Goal: Check status

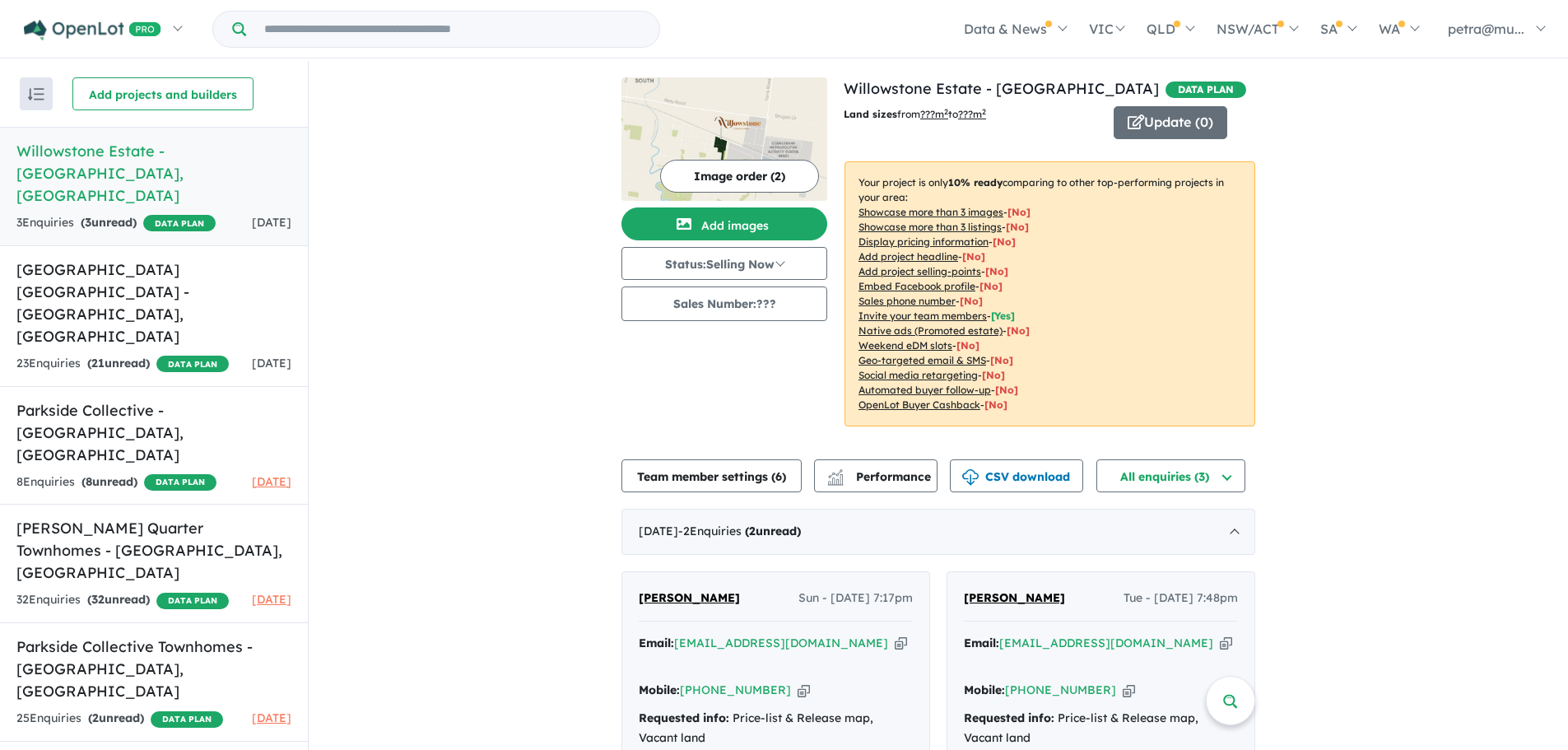
click at [492, 663] on div "View 6 projects in your account Willowstone Estate - Cobblebank DATA PLAN Land …" at bounding box center [938, 481] width 1260 height 843
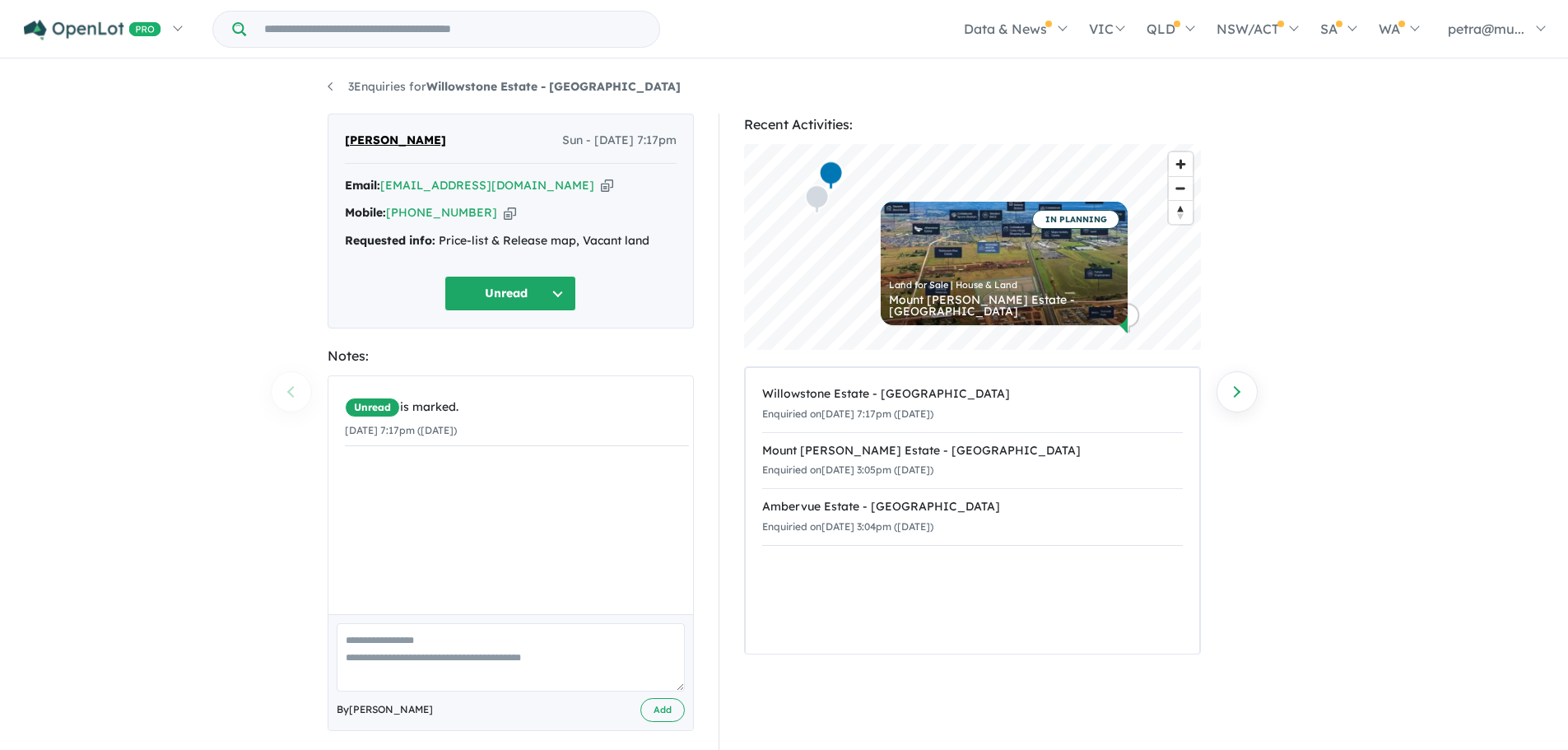
scroll to position [12, 0]
